Goal: Information Seeking & Learning: Learn about a topic

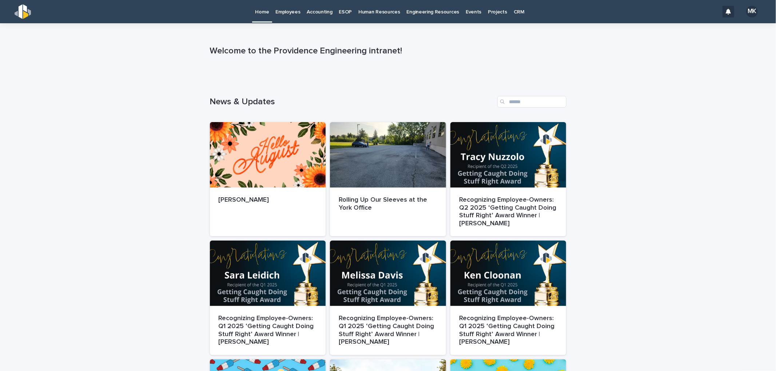
click at [428, 13] on p "Engineering Resources" at bounding box center [433, 7] width 53 height 15
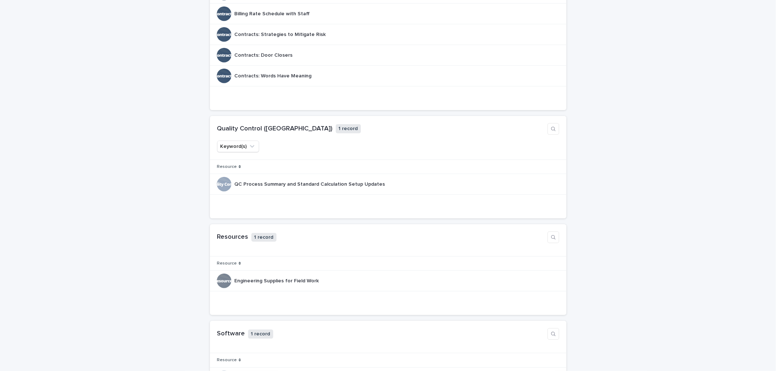
scroll to position [525, 0]
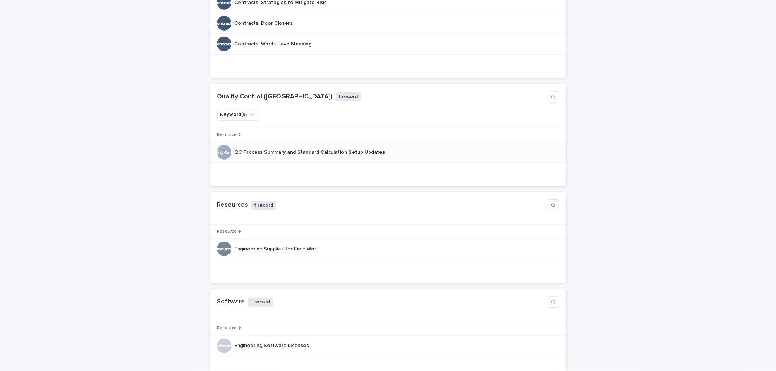
click at [268, 159] on div "QC Process Summary and Standard Calculation Setup Updates QC Process Summary an…" at bounding box center [388, 152] width 343 height 15
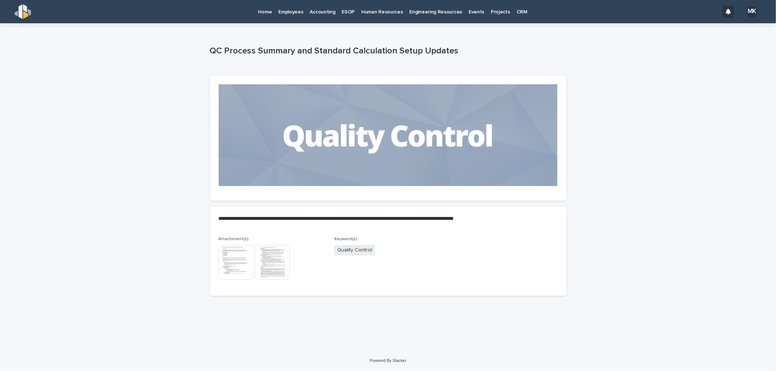
click at [240, 261] on img at bounding box center [236, 262] width 35 height 35
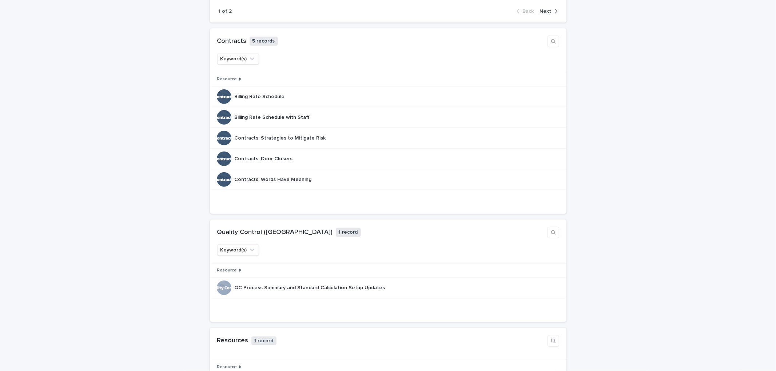
scroll to position [404, 0]
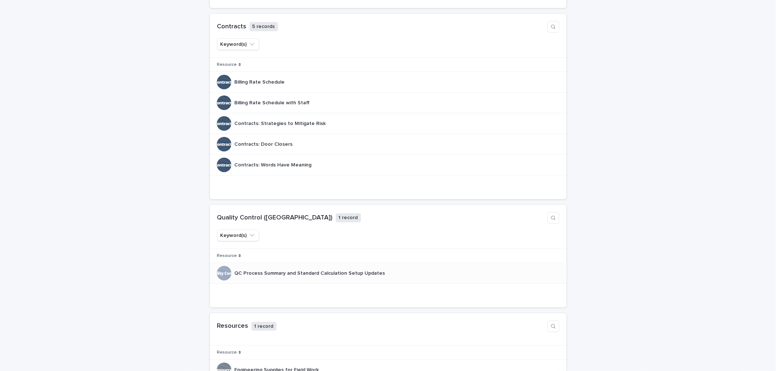
click at [256, 275] on p "QC Process Summary and Standard Calculation Setup Updates" at bounding box center [310, 273] width 152 height 8
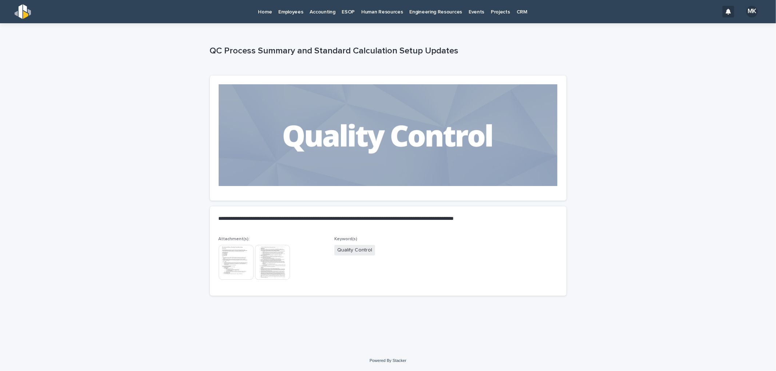
click at [234, 263] on img at bounding box center [236, 262] width 35 height 35
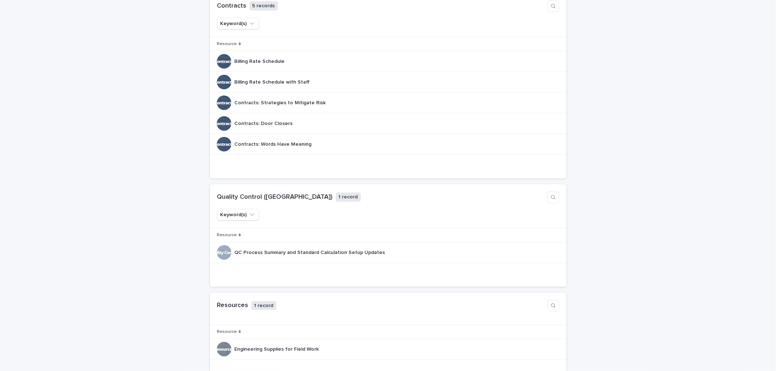
scroll to position [444, 0]
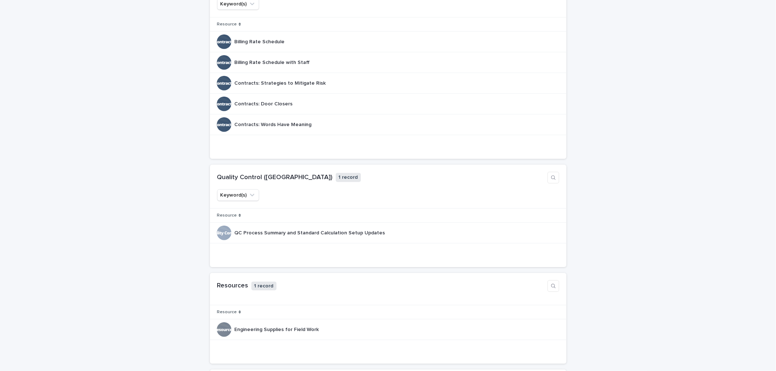
click at [163, 231] on div "Loading... Saving… Loading... Saving… Loading... Saving… Loading... Saving… Loa…" at bounding box center [388, 195] width 776 height 1087
click at [268, 232] on p "QC Process Summary and Standard Calculation Setup Updates" at bounding box center [310, 233] width 152 height 8
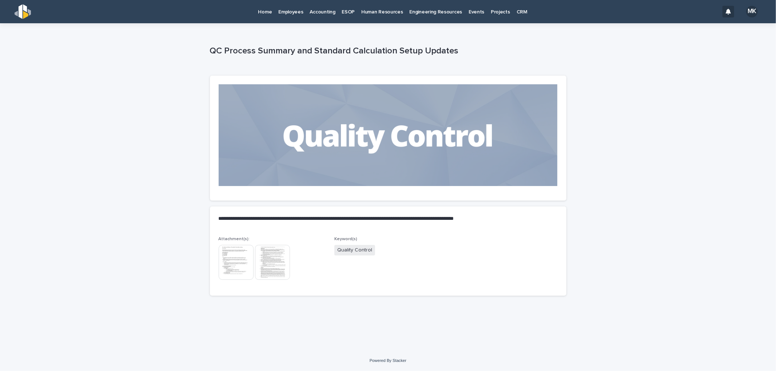
click at [237, 263] on img at bounding box center [236, 262] width 35 height 35
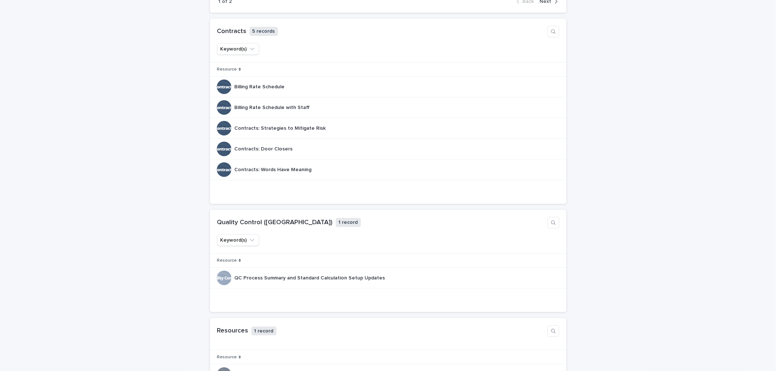
scroll to position [525, 0]
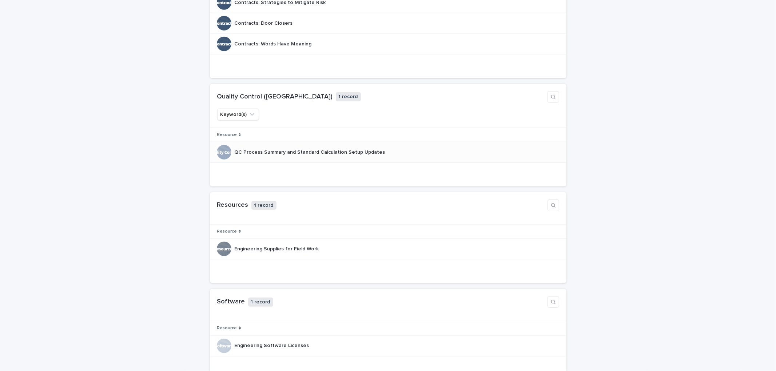
click at [241, 151] on p "QC Process Summary and Standard Calculation Setup Updates" at bounding box center [310, 152] width 152 height 8
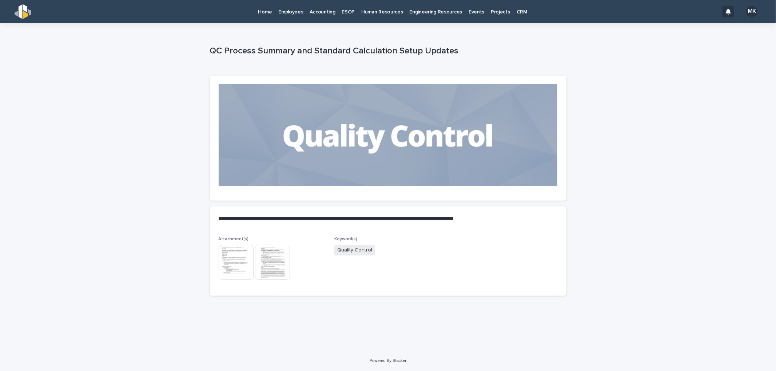
click at [276, 257] on img at bounding box center [272, 262] width 35 height 35
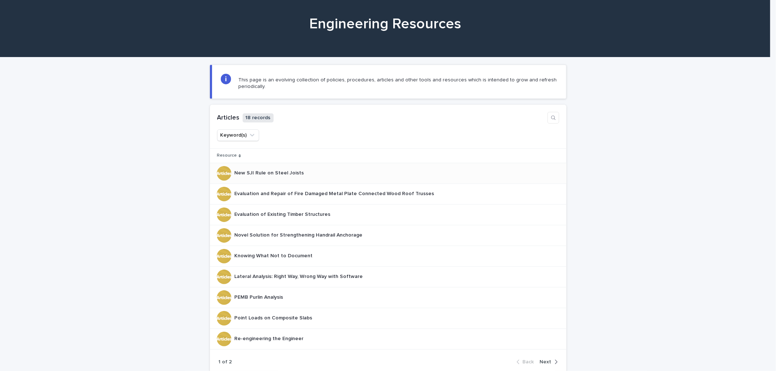
scroll to position [121, 0]
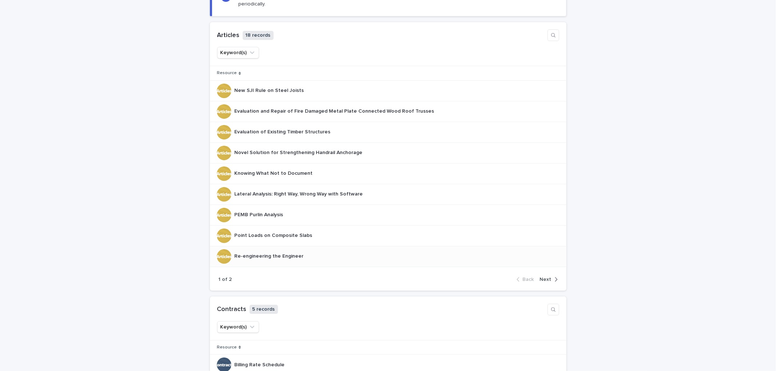
click at [262, 257] on p "Re-engineering the Engineer" at bounding box center [269, 256] width 71 height 8
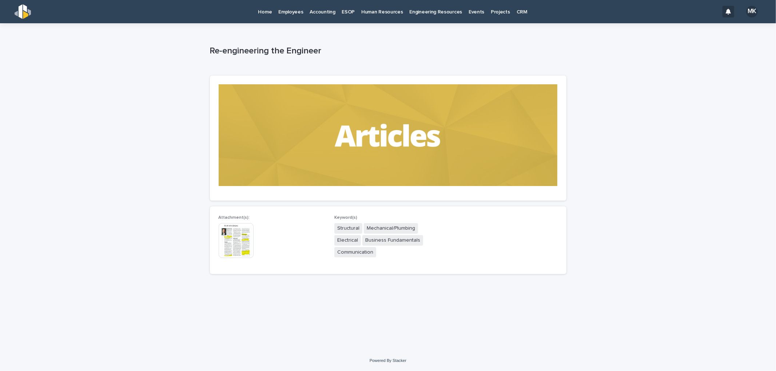
click at [239, 241] on img at bounding box center [236, 240] width 35 height 35
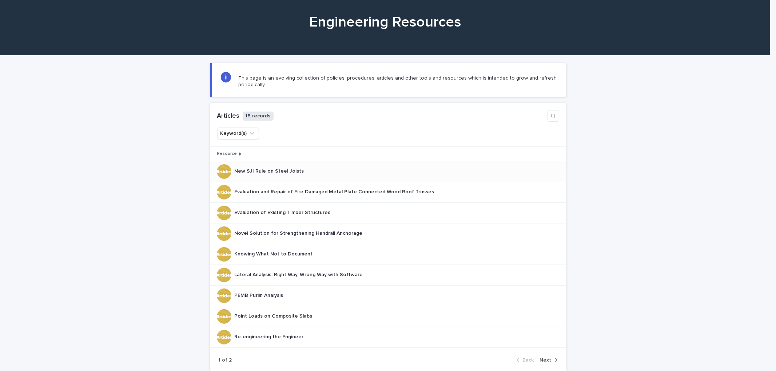
scroll to position [121, 0]
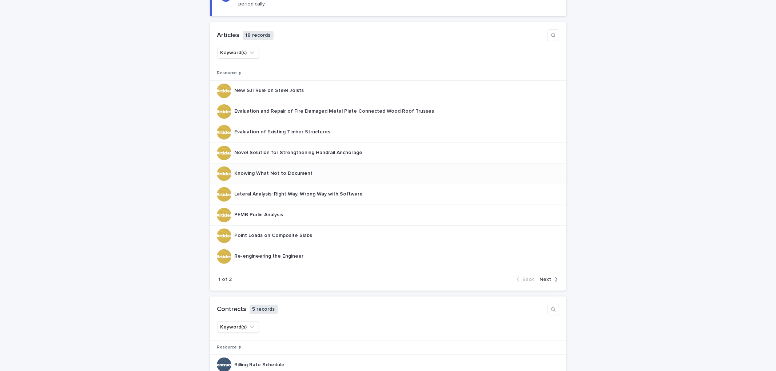
click at [263, 173] on p "Knowing What Not to Document" at bounding box center [274, 173] width 80 height 8
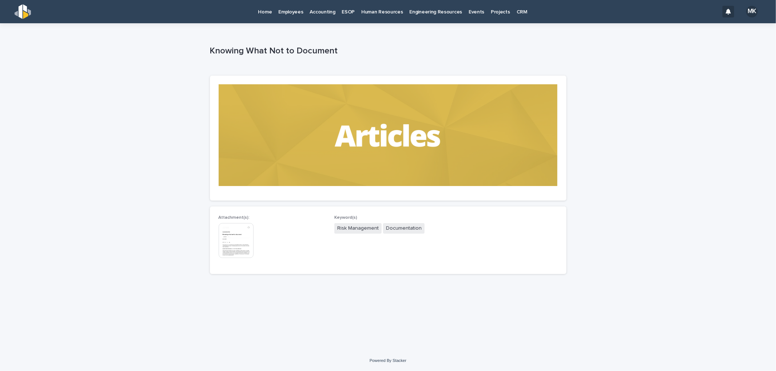
click at [227, 233] on img at bounding box center [236, 240] width 35 height 35
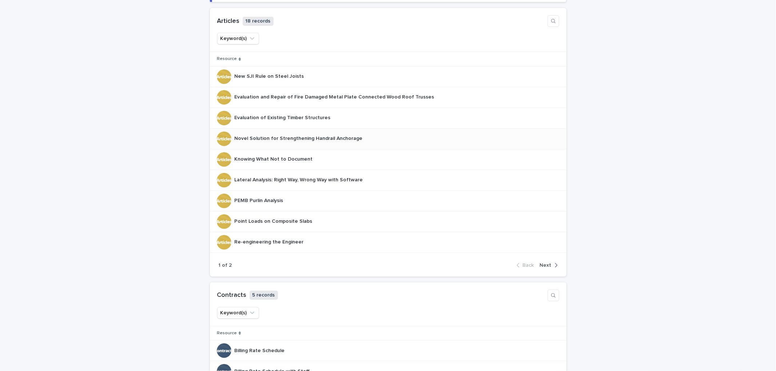
scroll to position [121, 0]
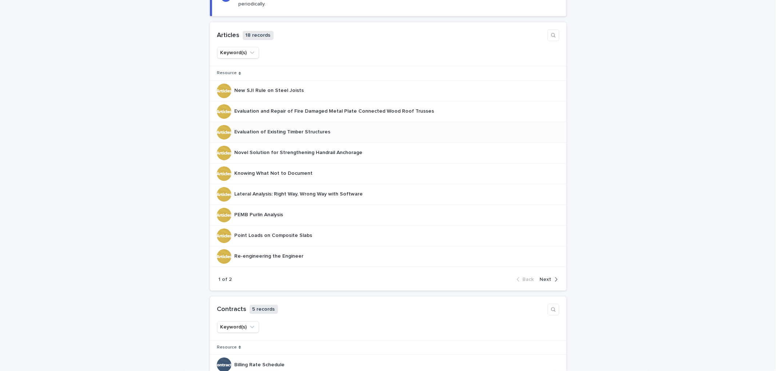
click at [284, 136] on div "Evaluation of Existing Timber Structures Evaluation of Existing Timber Structur…" at bounding box center [282, 132] width 96 height 12
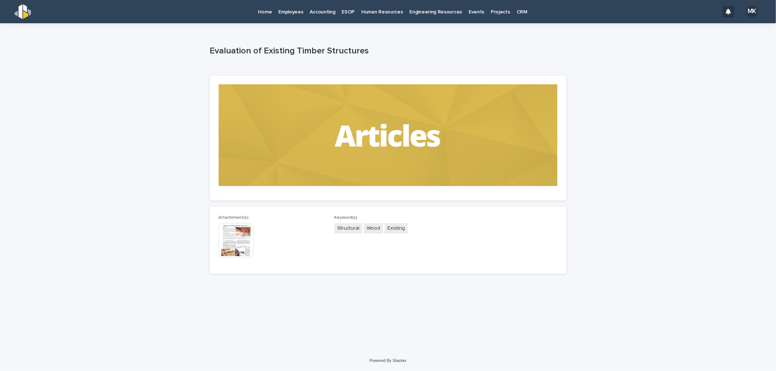
click at [232, 240] on img at bounding box center [236, 240] width 35 height 35
